Goal: Book appointment/travel/reservation

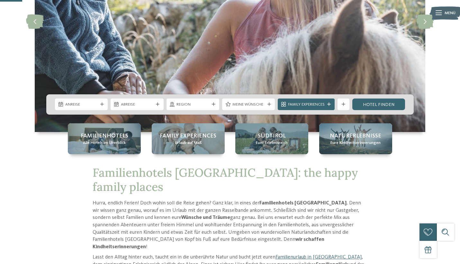
scroll to position [117, 0]
click at [87, 99] on div "Anreise" at bounding box center [81, 104] width 53 height 12
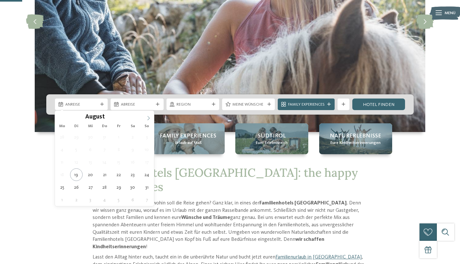
click at [149, 117] on icon at bounding box center [148, 118] width 5 height 5
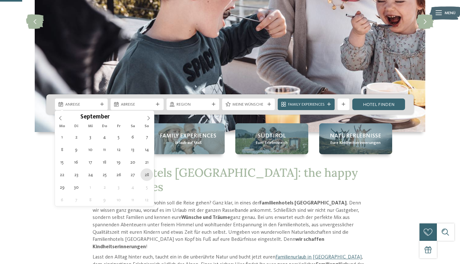
type div "28.09.2025"
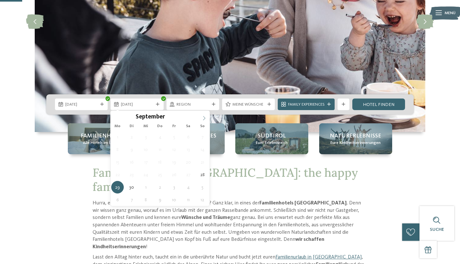
click at [204, 117] on icon at bounding box center [204, 118] width 5 height 5
type div "07.10.2025"
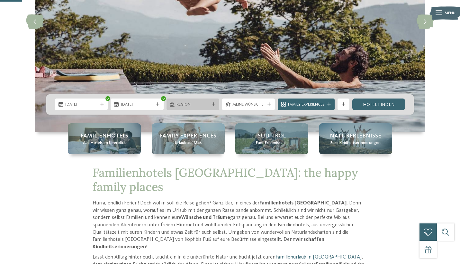
click at [195, 103] on span "Region" at bounding box center [193, 105] width 32 height 6
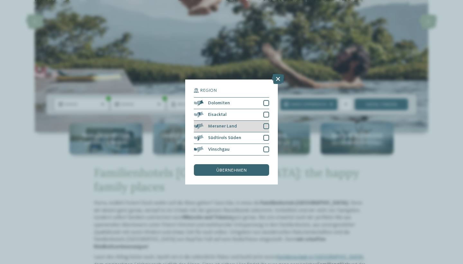
click at [238, 121] on div "Meraner Land" at bounding box center [231, 127] width 75 height 12
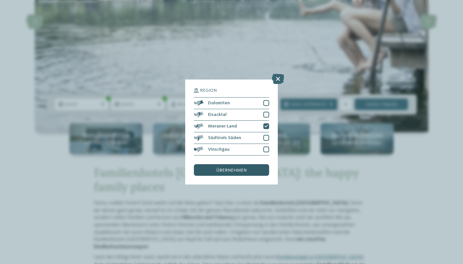
click at [239, 168] on span "übernehmen" at bounding box center [231, 170] width 30 height 5
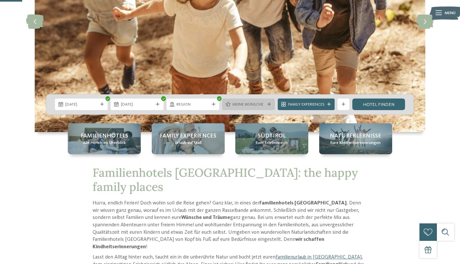
click at [242, 101] on div "Meine Wünsche" at bounding box center [248, 104] width 35 height 6
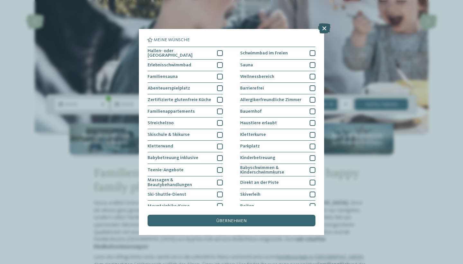
click at [325, 26] on icon at bounding box center [324, 28] width 13 height 10
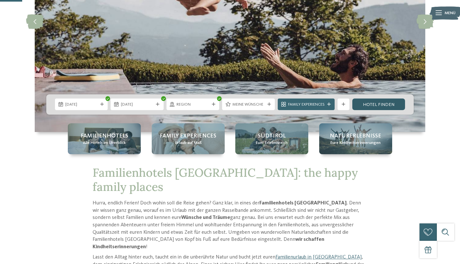
click at [371, 105] on link "Hotel finden" at bounding box center [378, 104] width 53 height 12
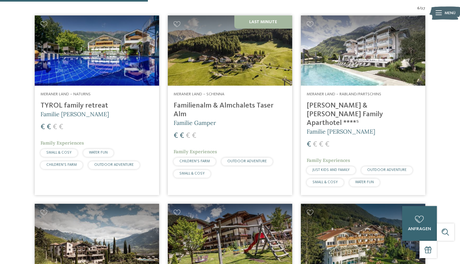
scroll to position [209, 0]
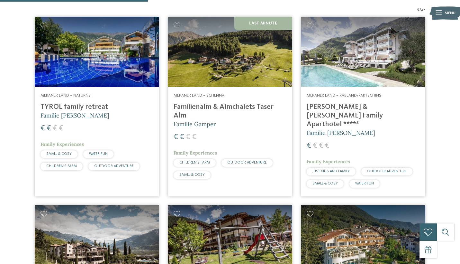
click at [364, 46] on img at bounding box center [363, 52] width 124 height 70
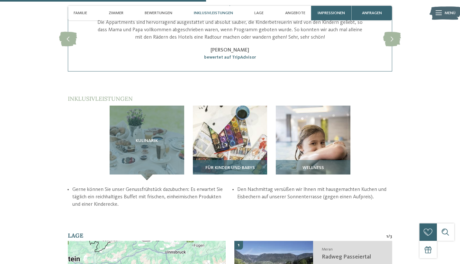
scroll to position [879, 0]
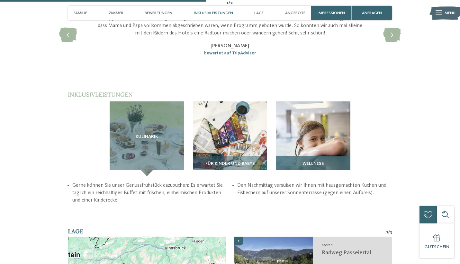
click at [308, 101] on img at bounding box center [313, 138] width 75 height 75
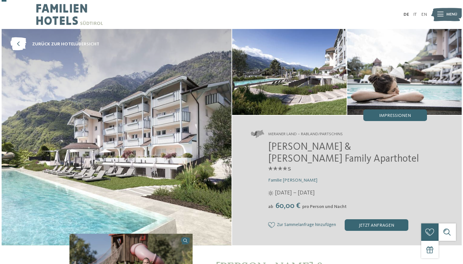
scroll to position [0, 0]
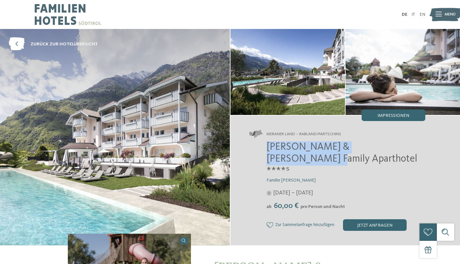
drag, startPoint x: 267, startPoint y: 148, endPoint x: 399, endPoint y: 149, distance: 132.2
click at [399, 149] on span "[PERSON_NAME] & [PERSON_NAME] Family Aparthotel ****ˢ" at bounding box center [342, 159] width 151 height 35
copy span "[PERSON_NAME] & [PERSON_NAME] Family Aparthotel"
